Goal: Navigation & Orientation: Find specific page/section

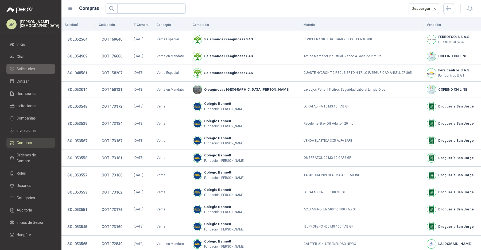
click at [30, 68] on span "Solicitudes" at bounding box center [26, 69] width 18 height 6
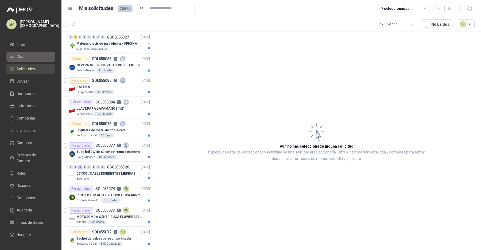
click at [31, 54] on li "Chat" at bounding box center [31, 57] width 42 height 6
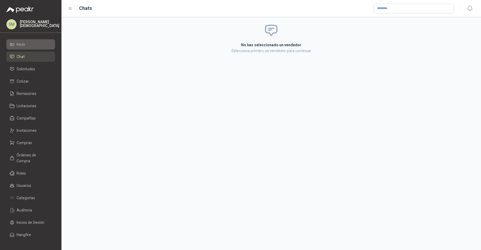
click at [33, 47] on li "Inicio" at bounding box center [31, 44] width 42 height 6
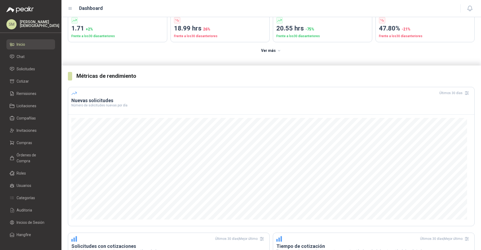
scroll to position [59, 0]
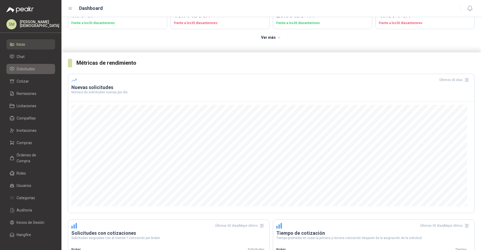
click at [30, 71] on span "Solicitudes" at bounding box center [26, 69] width 18 height 6
